Goal: Communication & Community: Connect with others

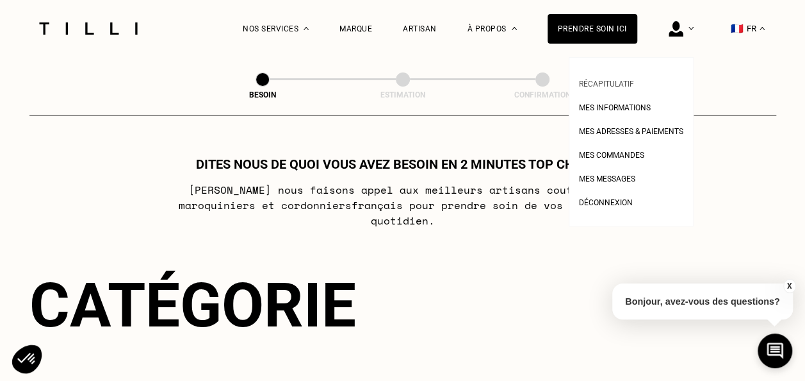
click at [618, 87] on span "Récapitulatif" at bounding box center [606, 83] width 55 height 9
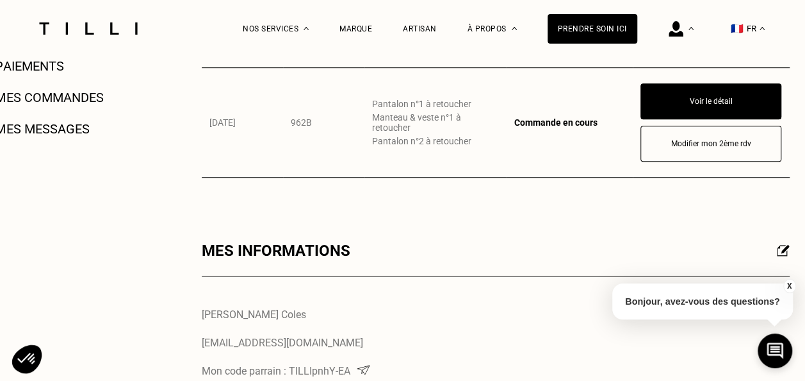
scroll to position [371, 0]
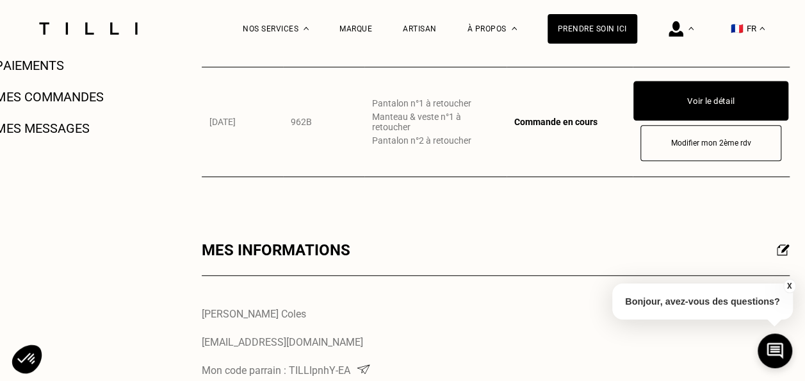
click at [672, 88] on button "Voir le détail" at bounding box center [711, 101] width 155 height 40
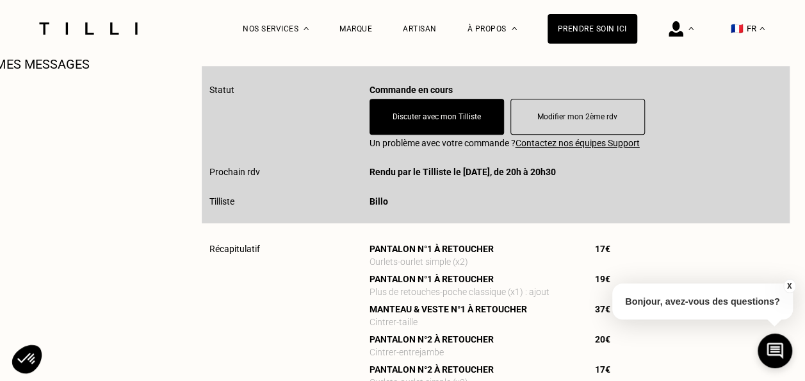
scroll to position [434, 0]
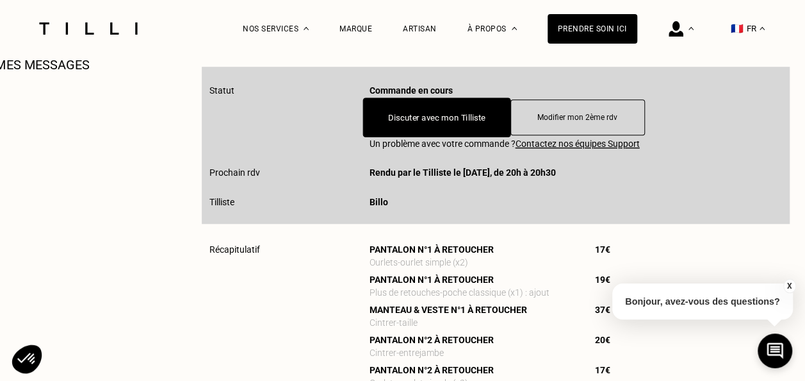
click at [446, 136] on button "Discuter avec mon Tilliste" at bounding box center [437, 117] width 148 height 40
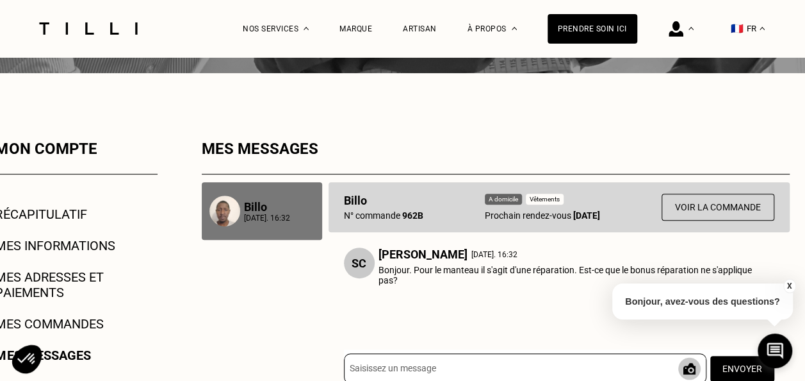
scroll to position [217, 0]
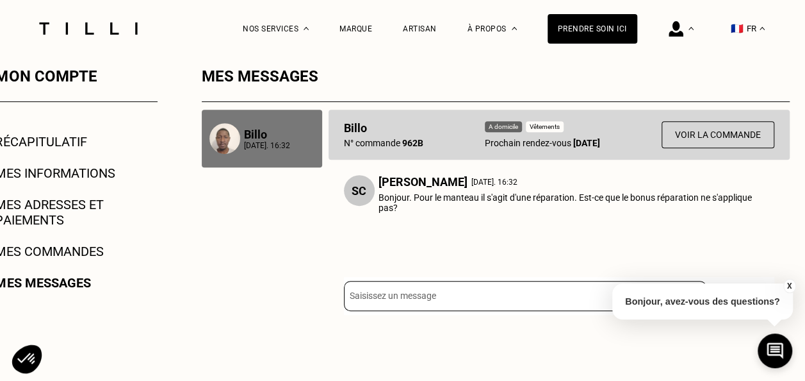
click at [238, 135] on img at bounding box center [224, 138] width 31 height 31
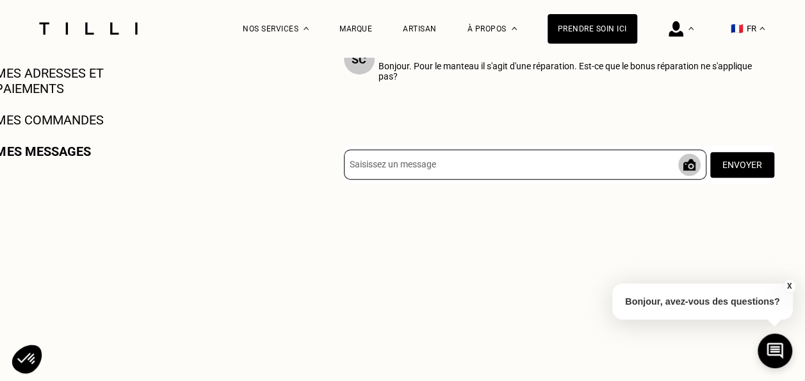
scroll to position [272, 0]
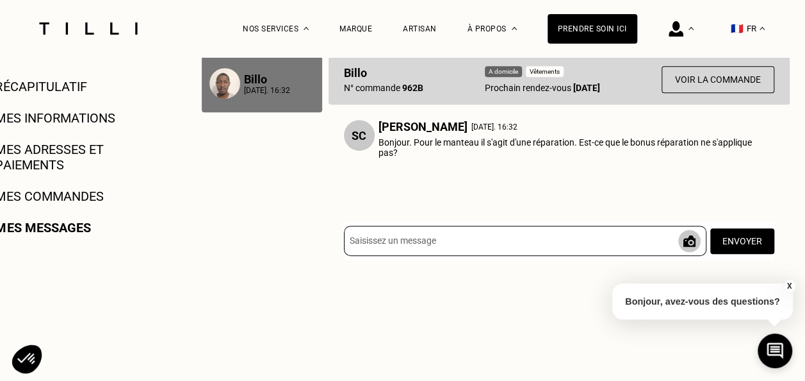
click at [268, 79] on p "Billo" at bounding box center [267, 78] width 46 height 13
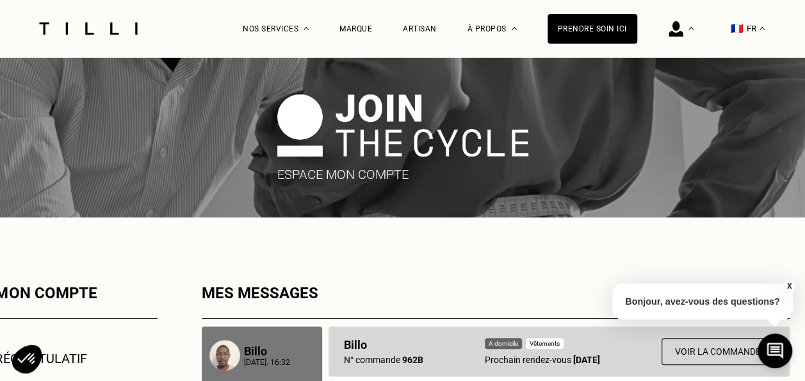
click at [352, 345] on p "Billo" at bounding box center [383, 344] width 79 height 13
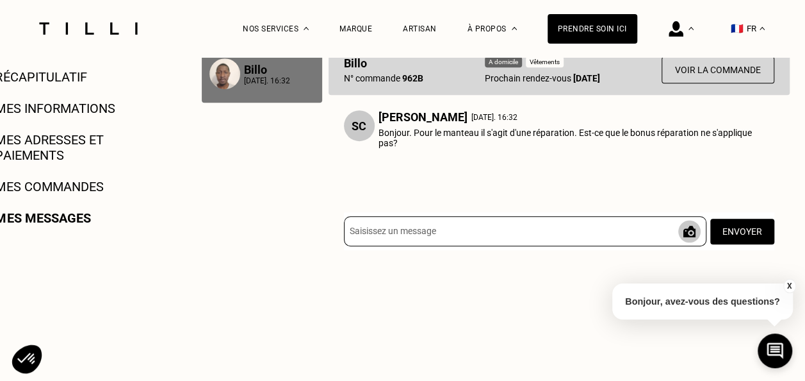
scroll to position [292, 0]
